Goal: Information Seeking & Learning: Learn about a topic

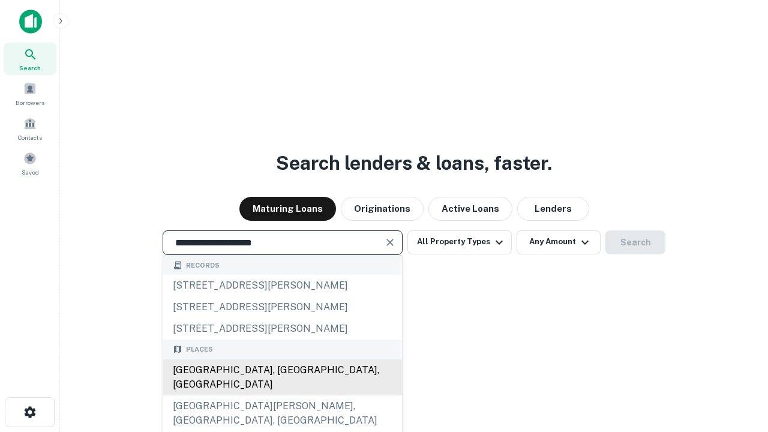
click at [282, 395] on div "[GEOGRAPHIC_DATA], [GEOGRAPHIC_DATA], [GEOGRAPHIC_DATA]" at bounding box center [282, 377] width 239 height 36
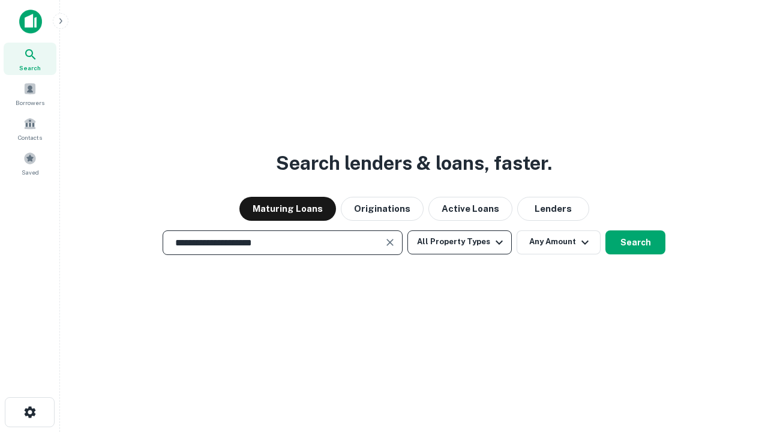
type input "**********"
click at [459, 242] on button "All Property Types" at bounding box center [459, 242] width 104 height 24
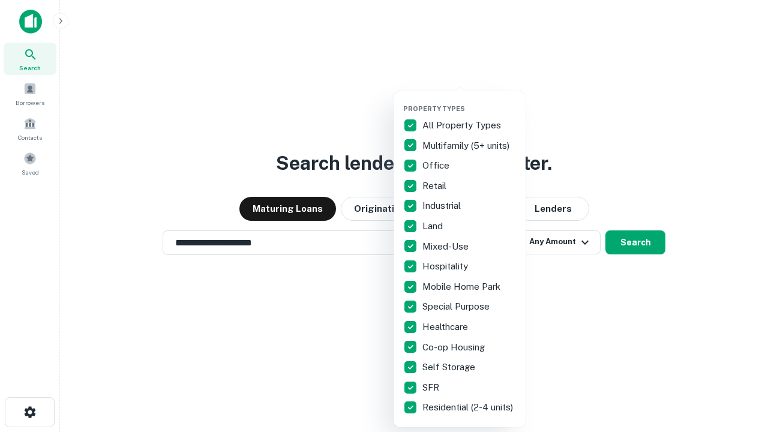
click at [469, 101] on button "button" at bounding box center [469, 101] width 132 height 1
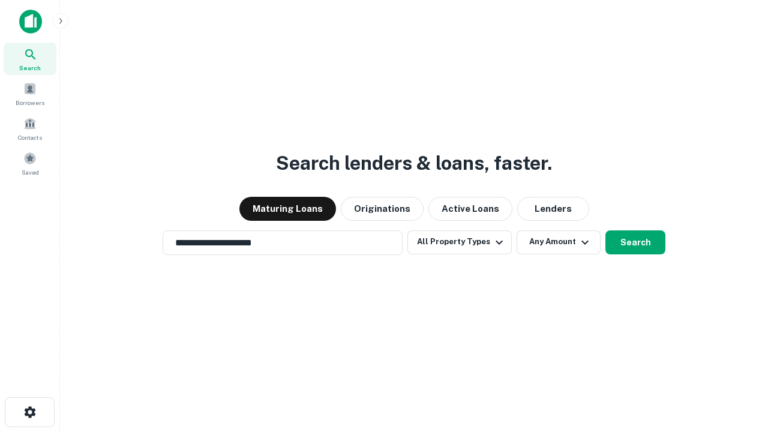
scroll to position [7, 145]
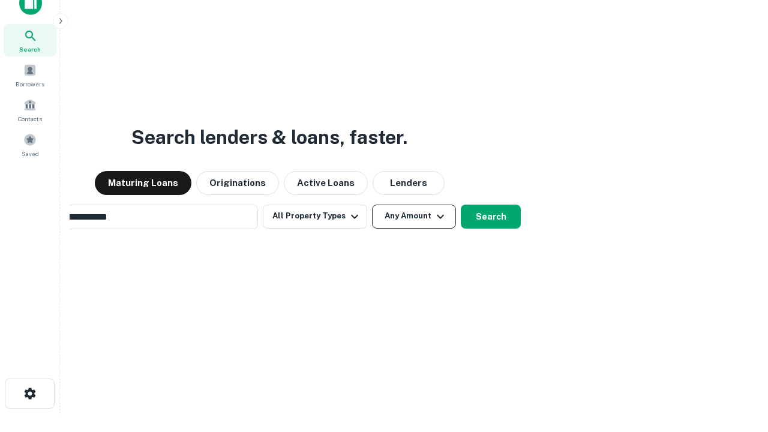
click at [372, 205] on button "Any Amount" at bounding box center [414, 217] width 84 height 24
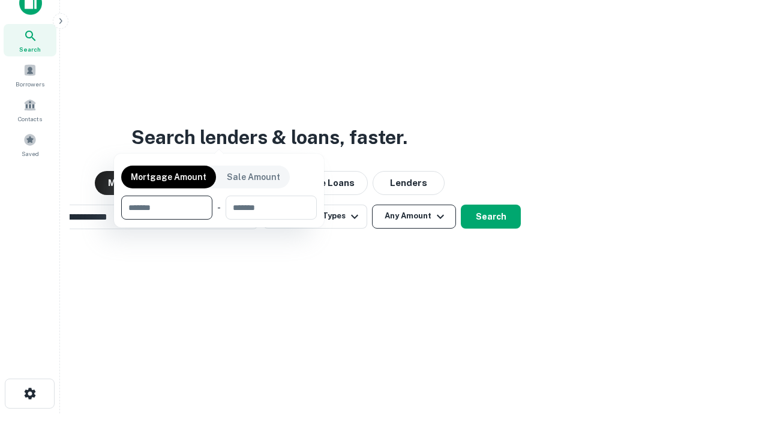
scroll to position [19, 0]
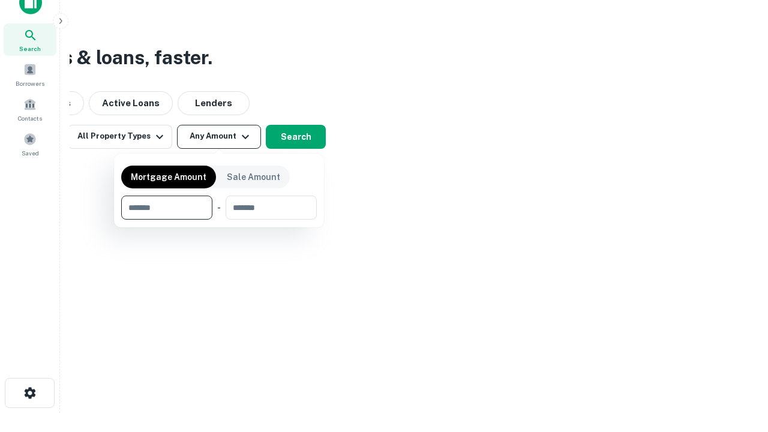
type input "*******"
click at [219, 220] on button "button" at bounding box center [219, 220] width 196 height 1
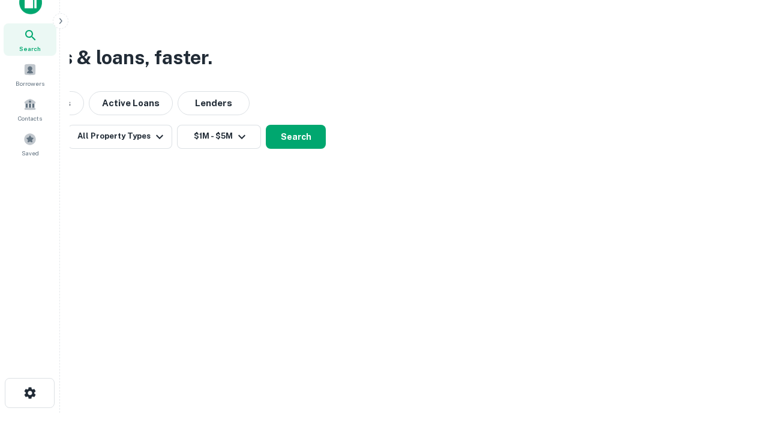
scroll to position [7, 221]
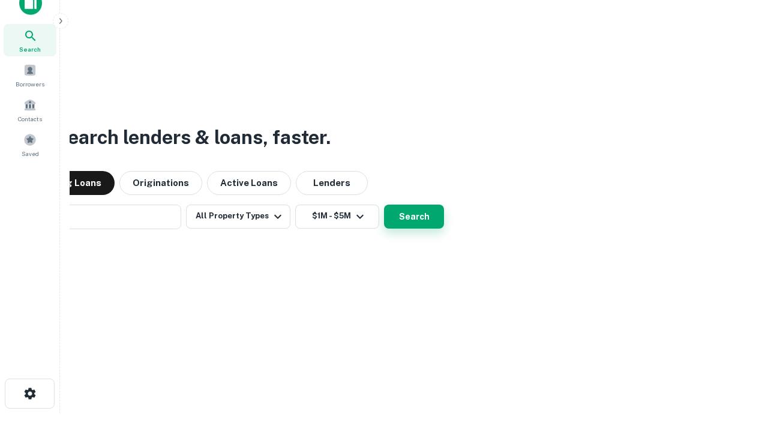
click at [384, 205] on button "Search" at bounding box center [414, 217] width 60 height 24
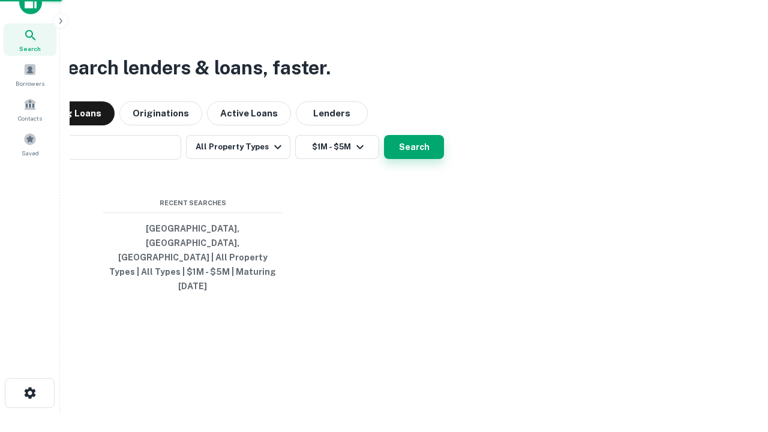
scroll to position [32, 339]
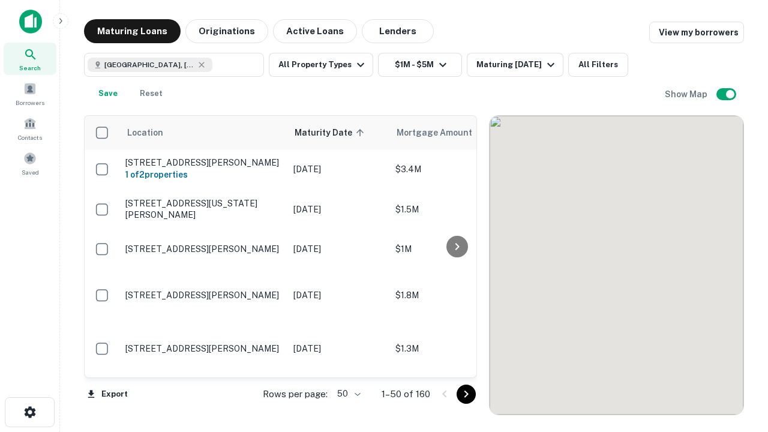
scroll to position [0, 0]
